Goal: Task Accomplishment & Management: Use online tool/utility

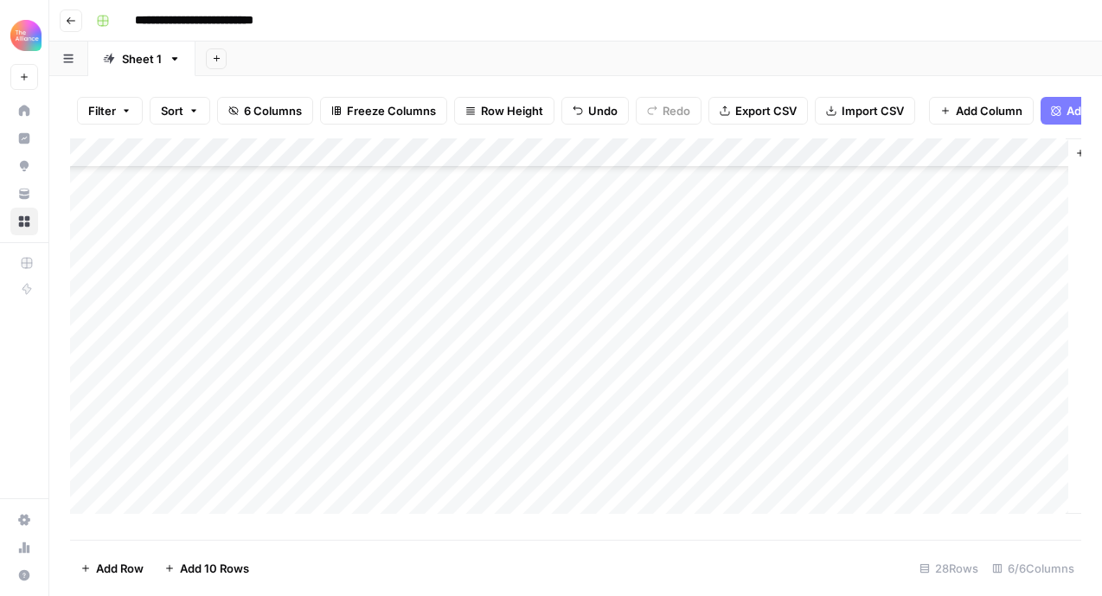
scroll to position [200, 0]
click at [240, 408] on div "Add Column" at bounding box center [575, 332] width 1011 height 388
click at [738, 408] on div "Add Column" at bounding box center [575, 332] width 1011 height 388
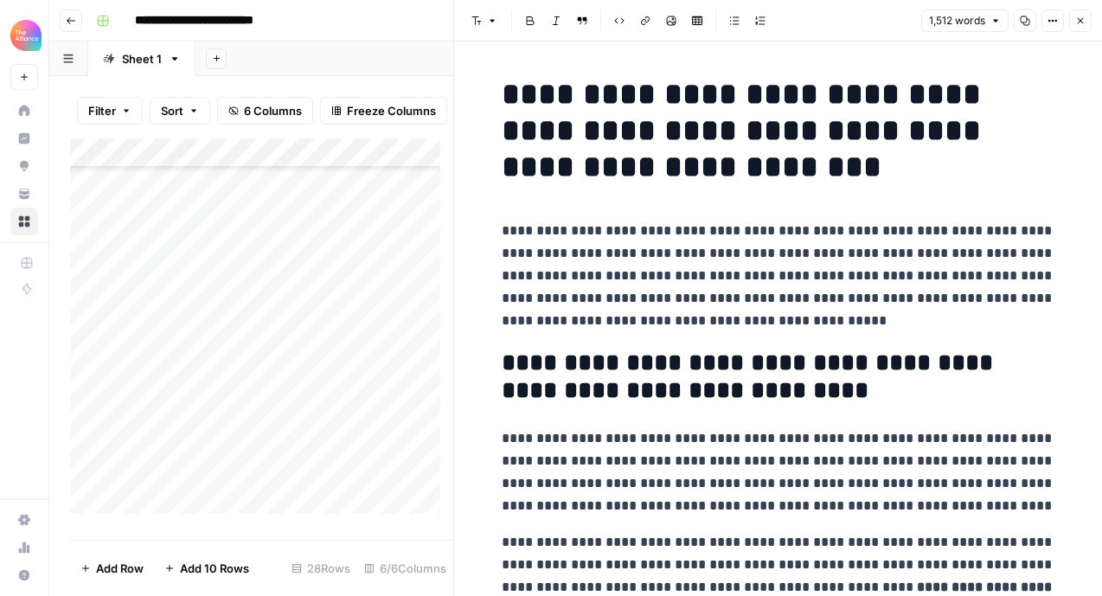
click at [1026, 27] on button "Copy" at bounding box center [1025, 21] width 22 height 22
click at [229, 409] on div "Add Column" at bounding box center [261, 332] width 383 height 388
click at [229, 409] on div at bounding box center [209, 406] width 158 height 32
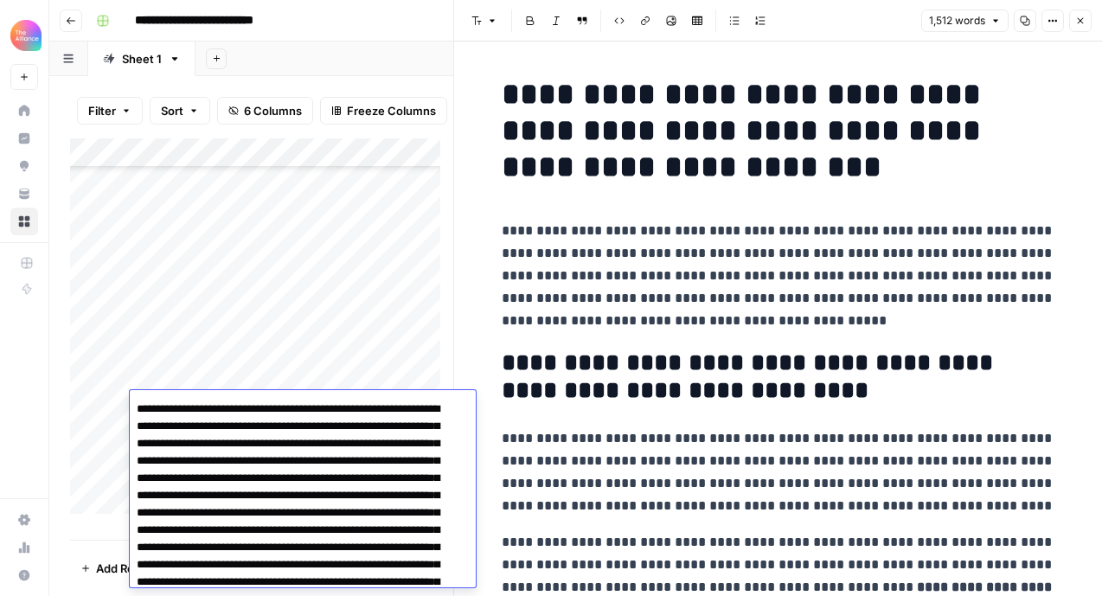
scroll to position [323, 0]
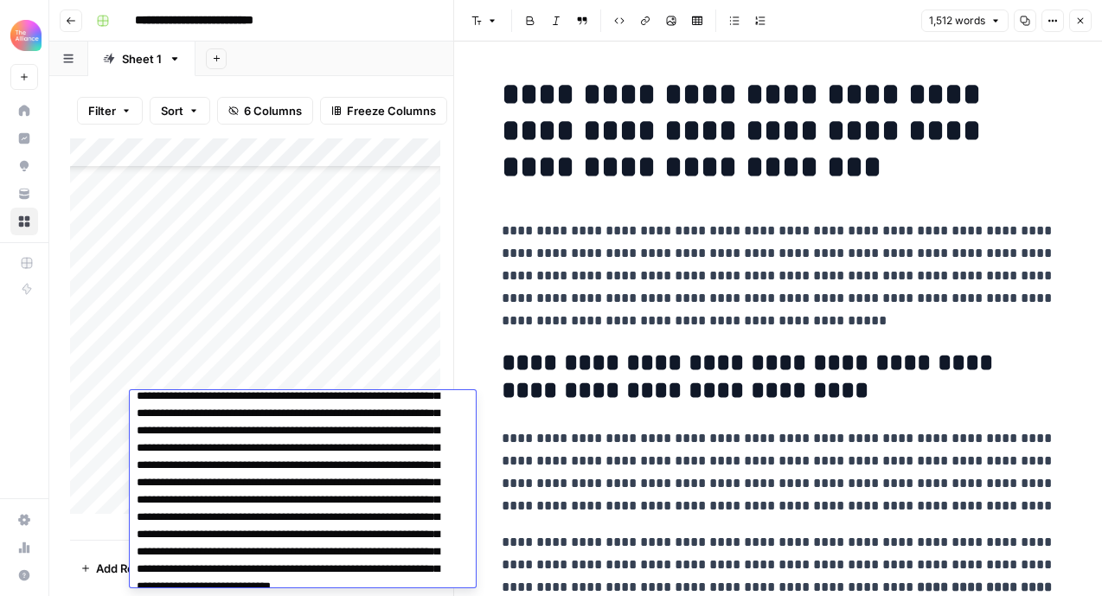
click at [1081, 24] on icon "button" at bounding box center [1080, 21] width 10 height 10
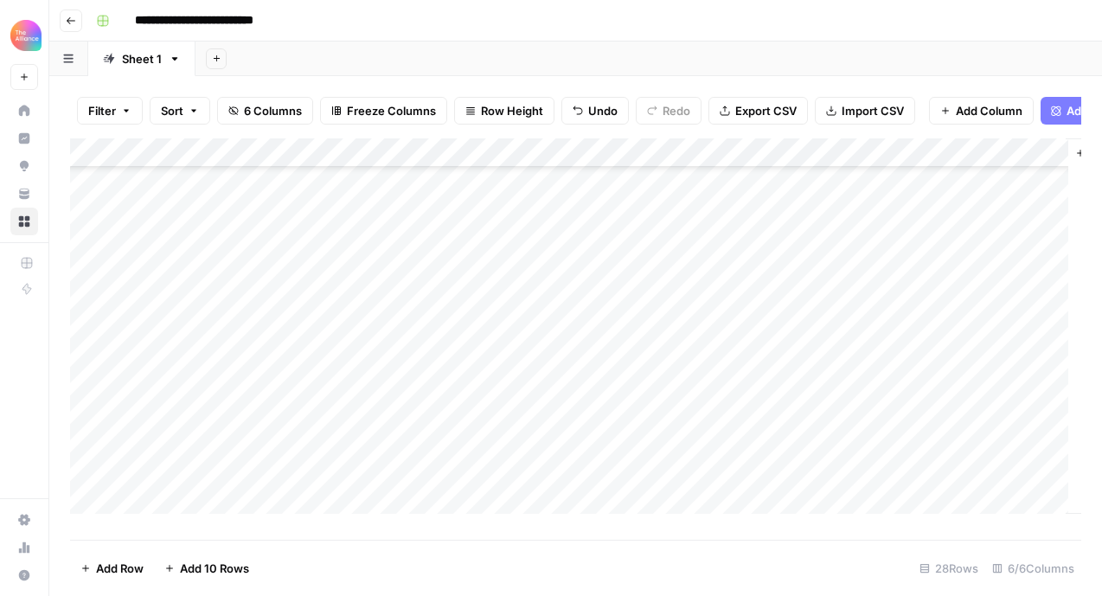
scroll to position [254, 0]
click at [227, 382] on div "Add Column" at bounding box center [575, 332] width 1011 height 388
click at [158, 375] on textarea at bounding box center [268, 382] width 277 height 24
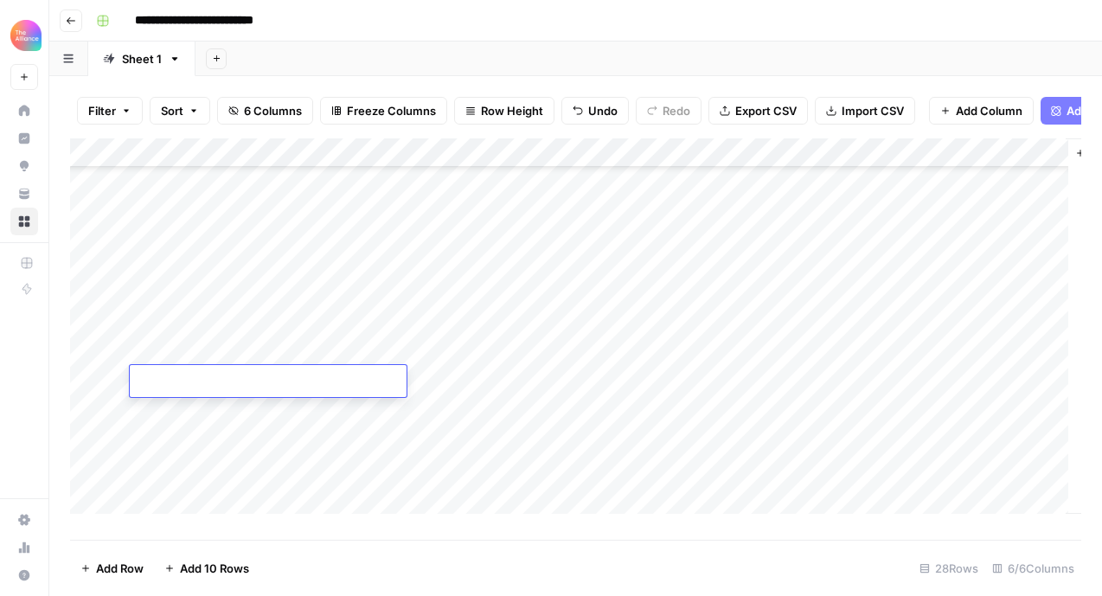
paste textarea "**********"
type textarea "**********"
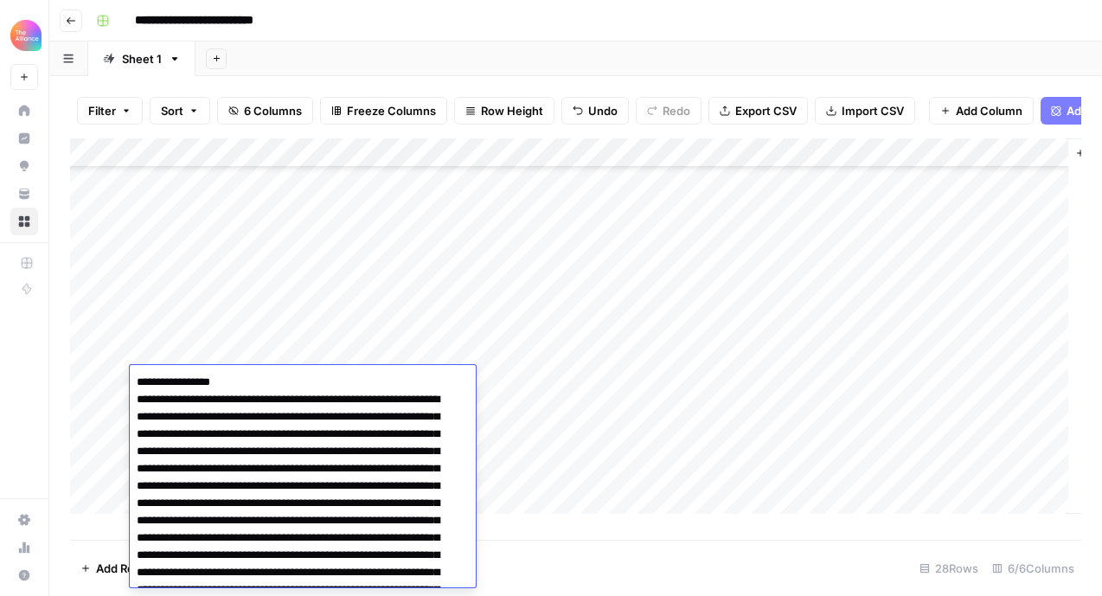
scroll to position [7207, 0]
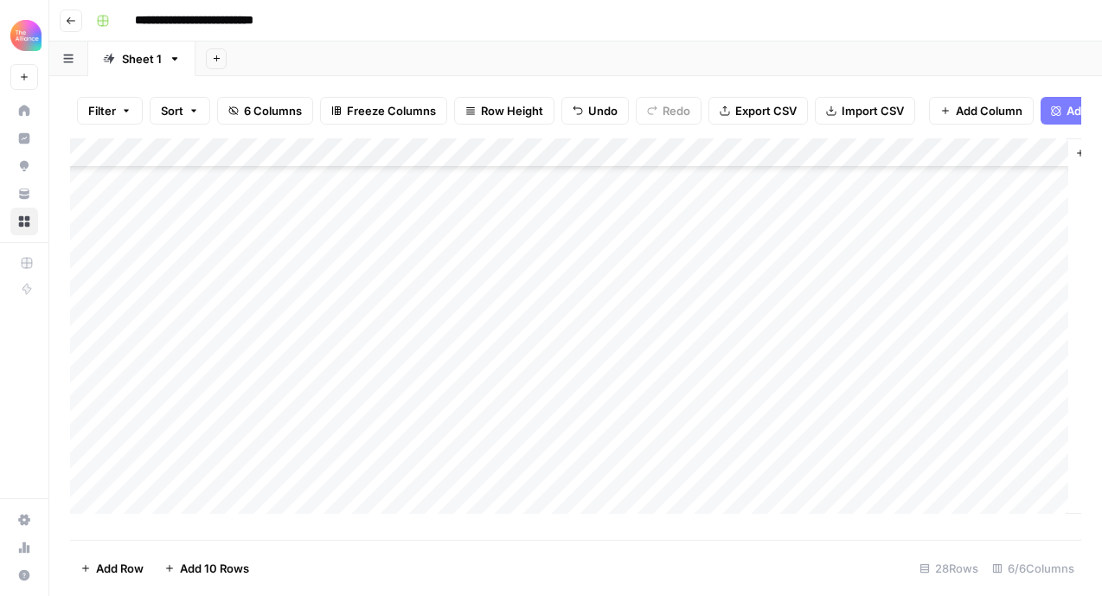
click at [397, 321] on div "Add Column" at bounding box center [575, 332] width 1011 height 388
click at [382, 379] on div "Add Column" at bounding box center [575, 332] width 1011 height 388
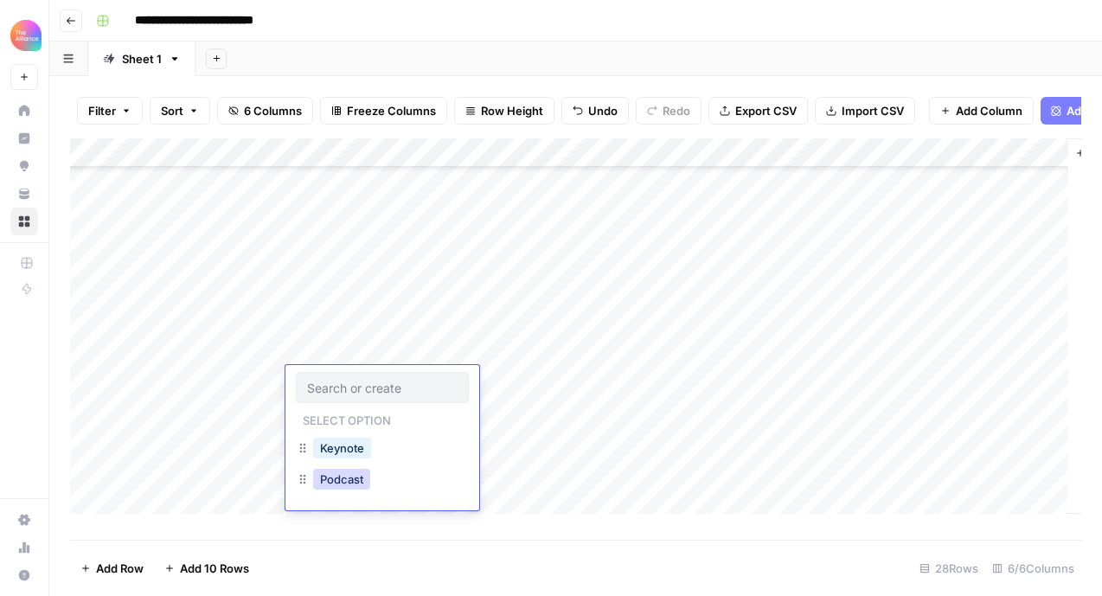
click at [343, 481] on button "Podcast" at bounding box center [341, 479] width 57 height 21
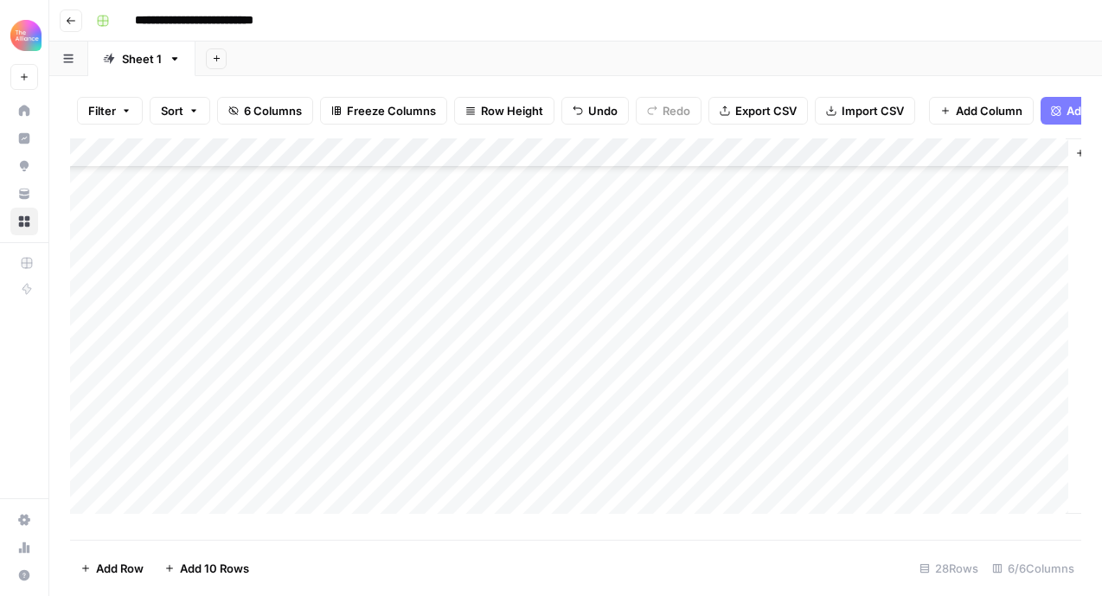
click at [562, 168] on div "Add Column" at bounding box center [575, 332] width 1011 height 388
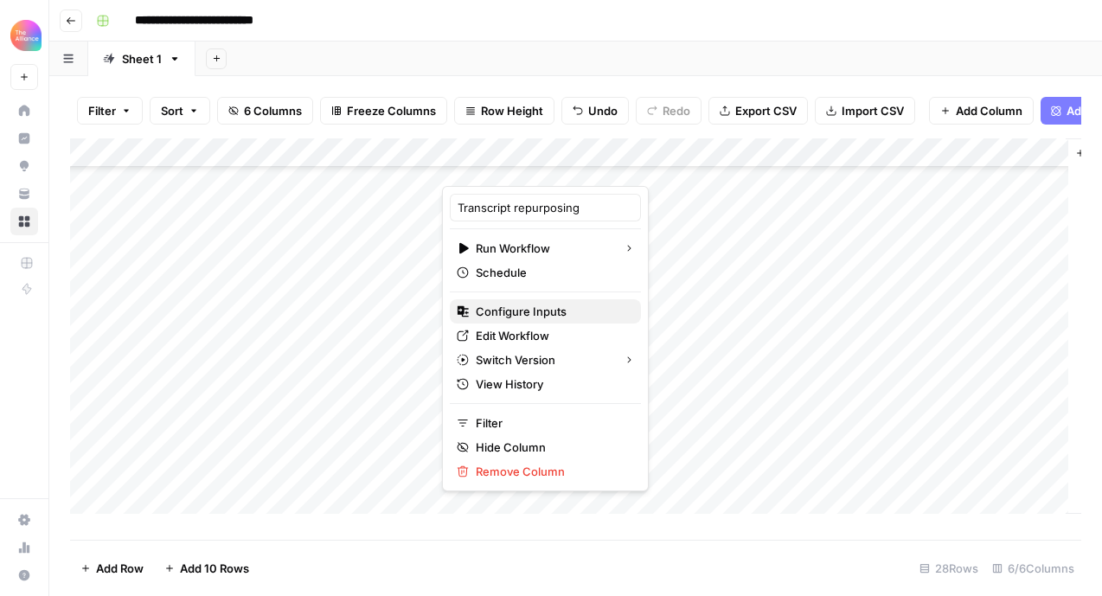
click at [526, 314] on span "Configure Inputs" at bounding box center [551, 311] width 151 height 17
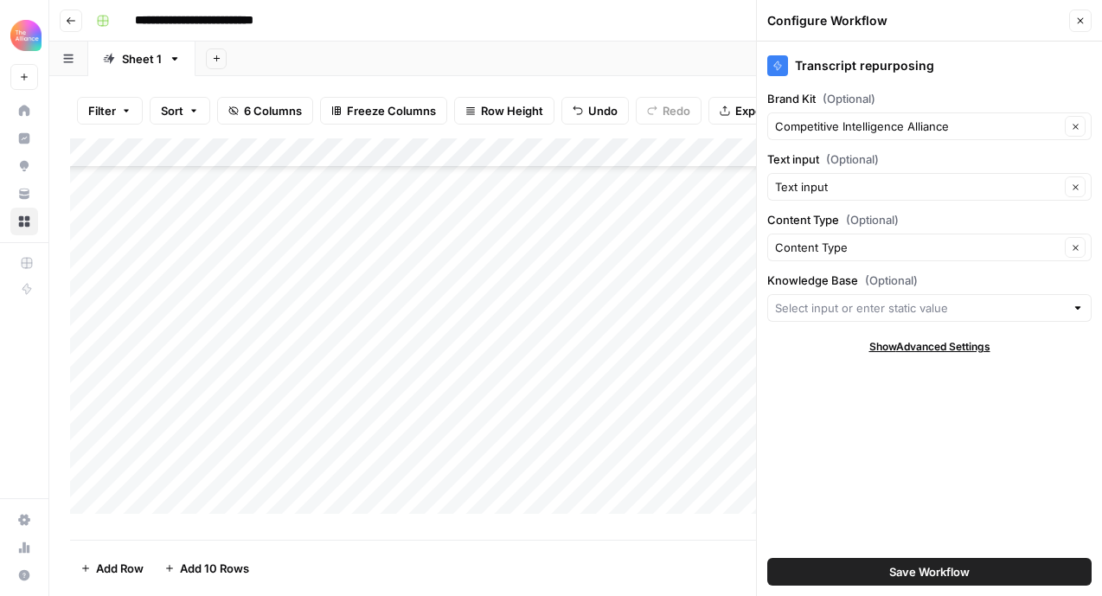
click at [1085, 16] on icon "button" at bounding box center [1080, 21] width 10 height 10
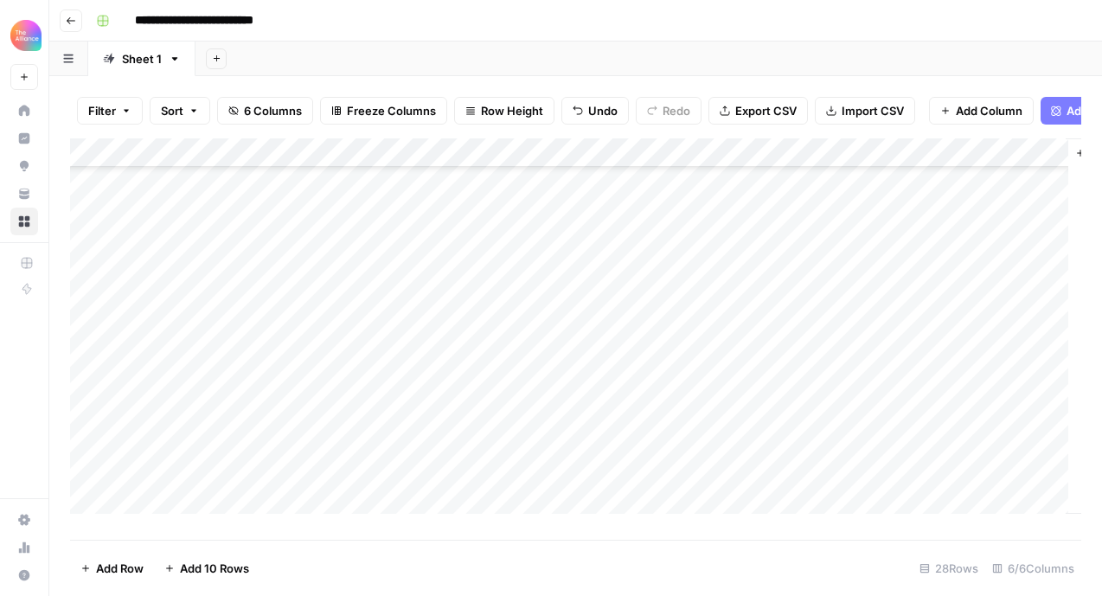
click at [486, 376] on div "Add Column" at bounding box center [575, 332] width 1011 height 388
click at [251, 384] on div "Add Column" at bounding box center [575, 332] width 1011 height 388
click at [251, 376] on div "Add Column" at bounding box center [575, 332] width 1011 height 388
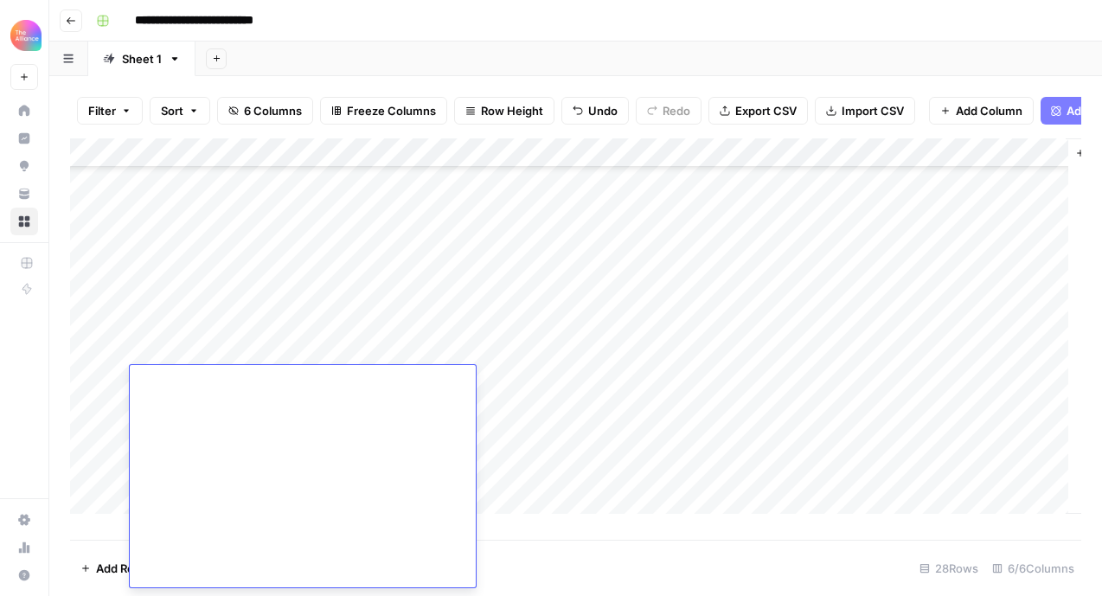
click at [711, 381] on div "Add Column" at bounding box center [575, 332] width 1011 height 388
click at [737, 382] on div "Add Column" at bounding box center [575, 332] width 1011 height 388
